Goal: Use online tool/utility: Utilize a website feature to perform a specific function

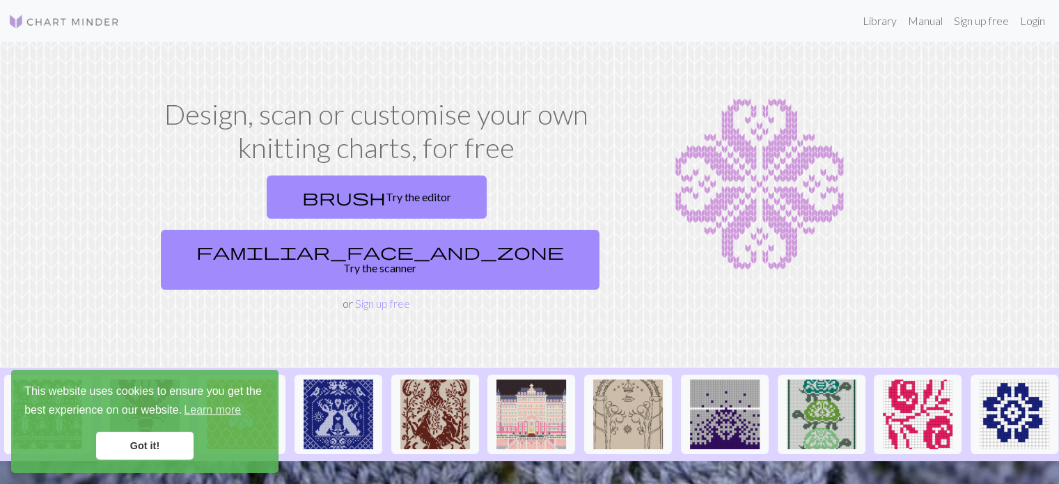
click at [156, 439] on link "Got it!" at bounding box center [144, 446] width 97 height 28
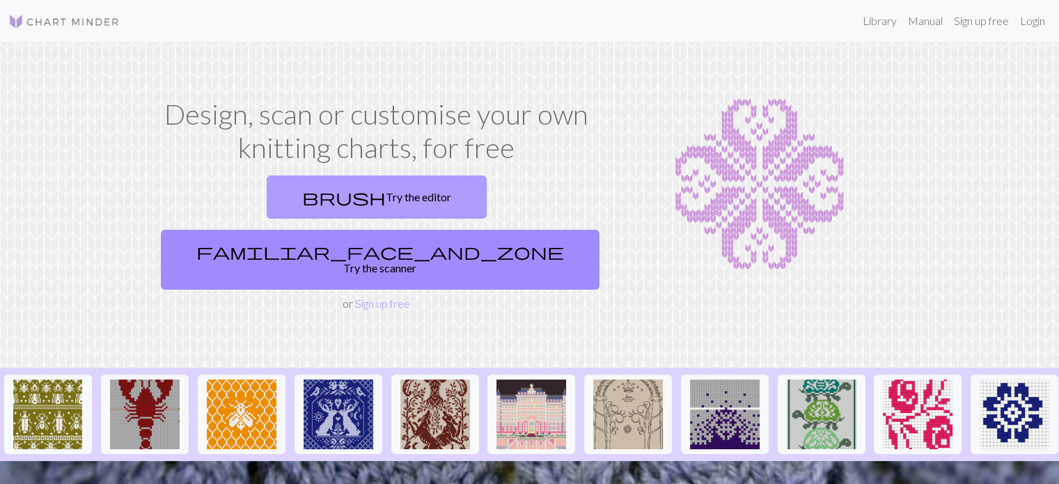
click at [267, 196] on link "brush Try the editor" at bounding box center [377, 196] width 220 height 43
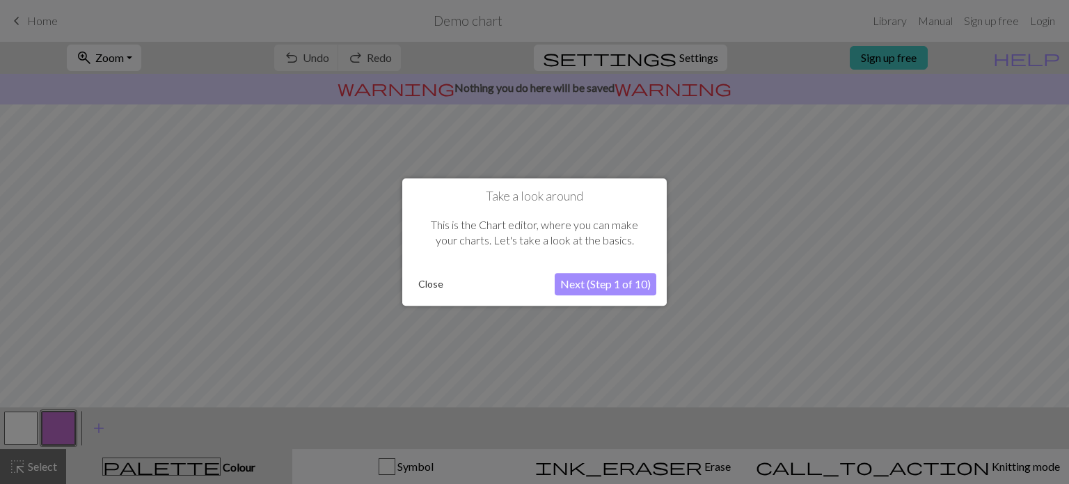
click at [436, 286] on button "Close" at bounding box center [431, 284] width 36 height 21
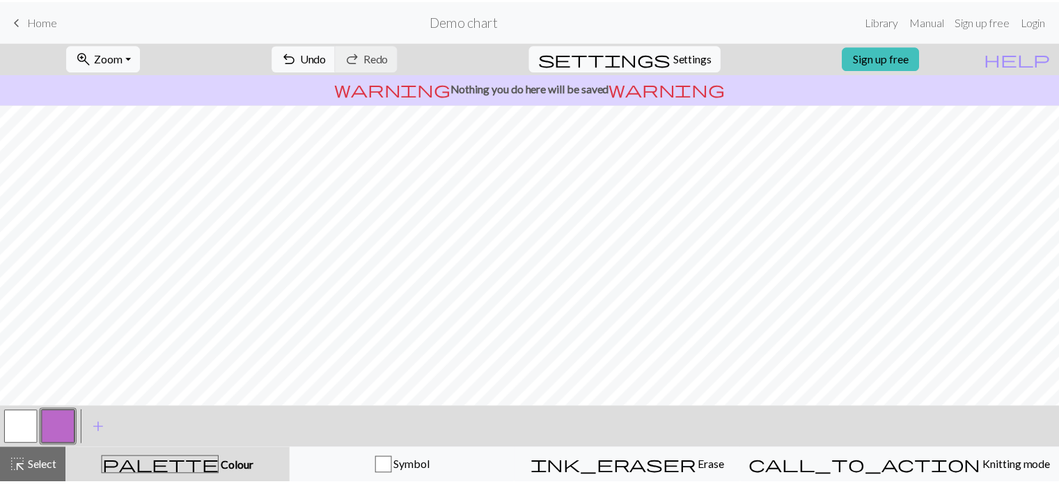
scroll to position [36, 0]
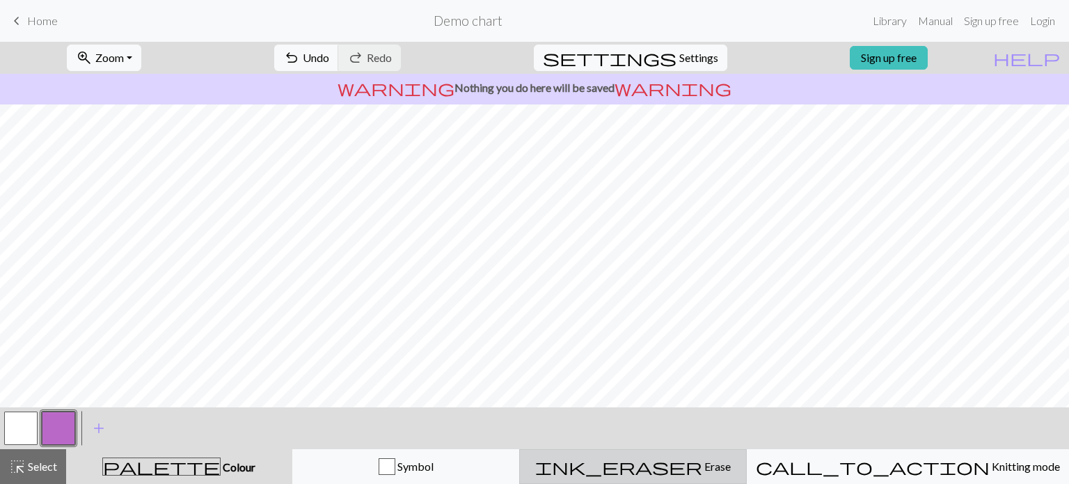
click at [689, 477] on button "ink_eraser Erase Erase" at bounding box center [633, 466] width 228 height 35
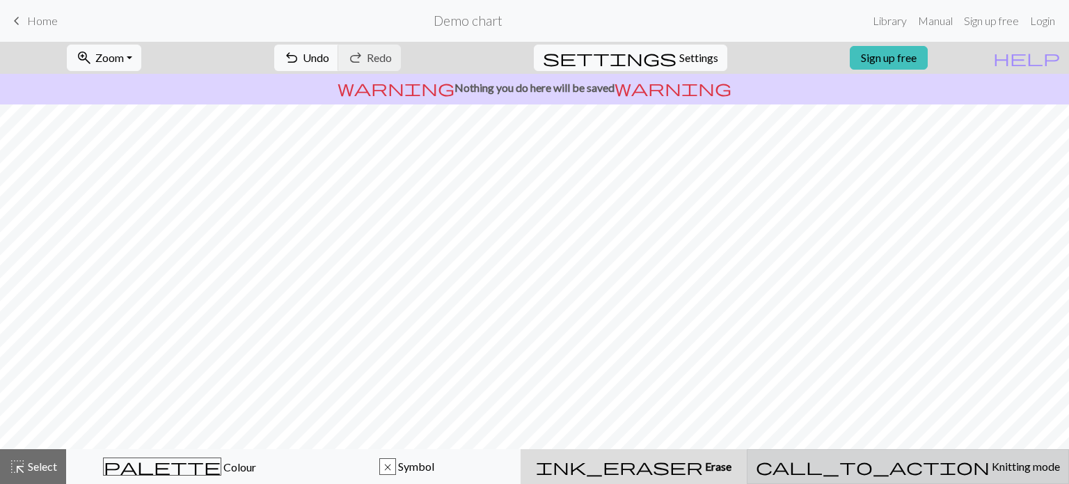
click at [870, 465] on div "call_to_action Knitting mode Knitting mode" at bounding box center [908, 466] width 304 height 17
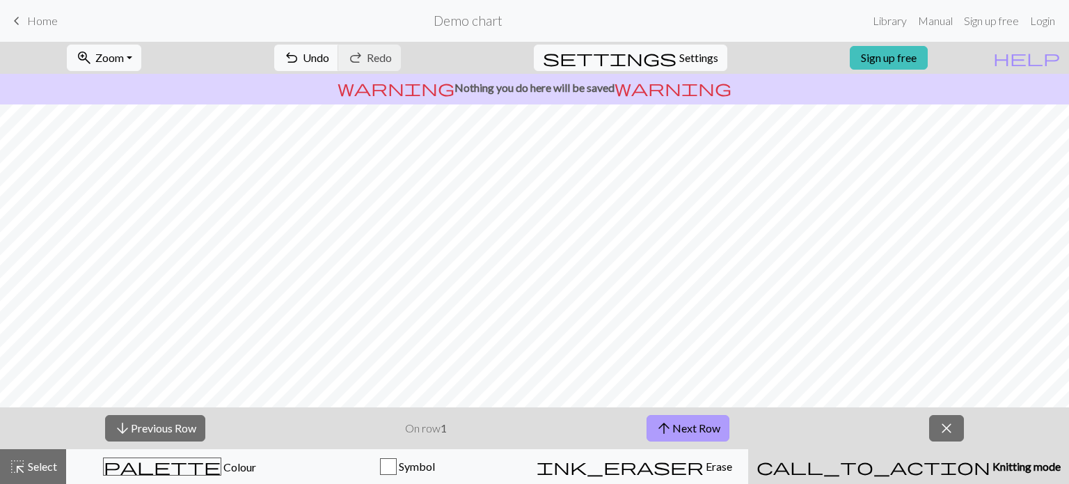
drag, startPoint x: 434, startPoint y: 432, endPoint x: 695, endPoint y: 423, distance: 260.5
click at [695, 423] on div "arrow_downward Previous Row On row 1 arrow_upward Next Row close" at bounding box center [534, 428] width 1069 height 42
click at [695, 423] on button "arrow_upward Next Row" at bounding box center [688, 428] width 83 height 26
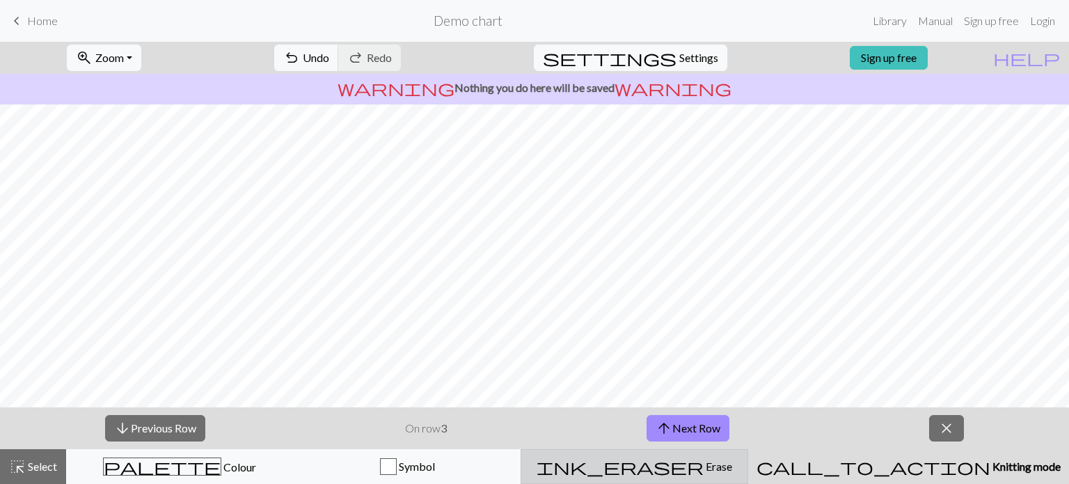
click at [685, 457] on span "ink_eraser" at bounding box center [620, 466] width 167 height 19
